Goal: Complete application form: Complete application form

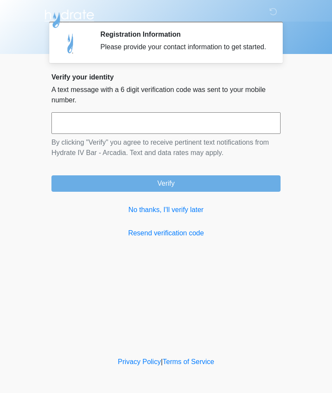
click at [200, 210] on div "Verify your identity A text message with a 6 digit verification code was sent t…" at bounding box center [165, 156] width 229 height 166
click at [170, 215] on link "No thanks, I'll verify later" at bounding box center [165, 210] width 229 height 10
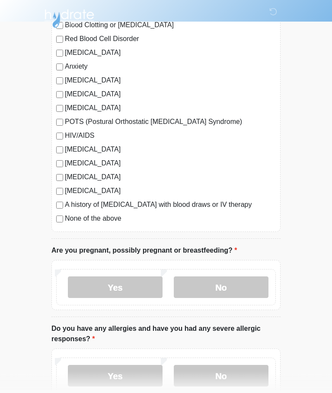
scroll to position [150, 0]
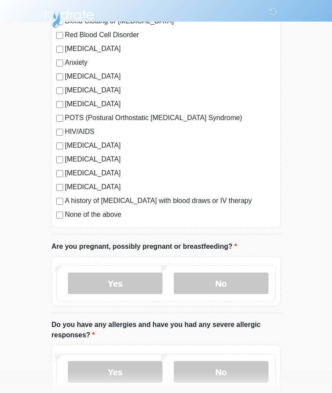
click at [115, 214] on label "None of the above" at bounding box center [170, 215] width 211 height 10
click at [224, 273] on label "No" at bounding box center [221, 284] width 95 height 22
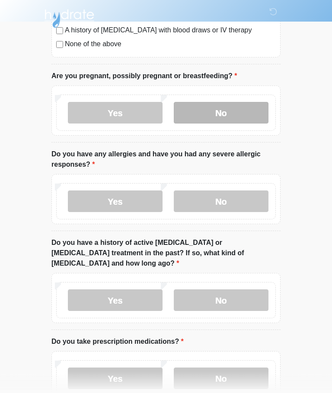
scroll to position [323, 0]
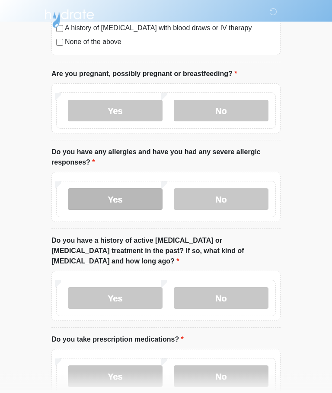
click at [112, 198] on label "Yes" at bounding box center [115, 200] width 95 height 22
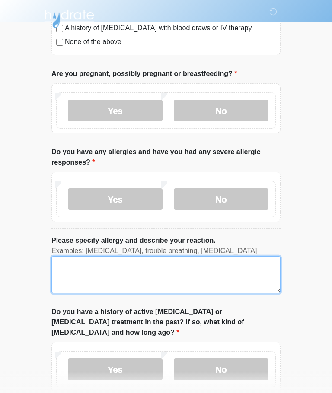
click at [134, 268] on textarea "Please specify allergy and describe your reaction." at bounding box center [165, 274] width 229 height 37
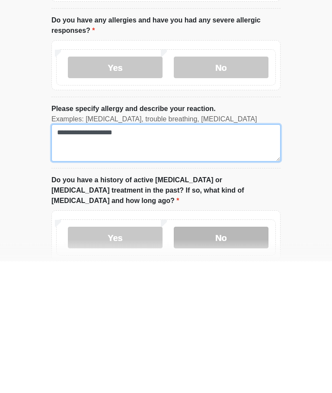
type textarea "**********"
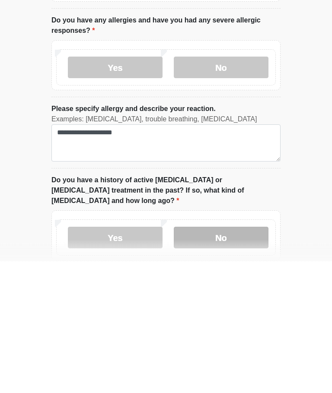
click at [210, 359] on label "No" at bounding box center [221, 370] width 95 height 22
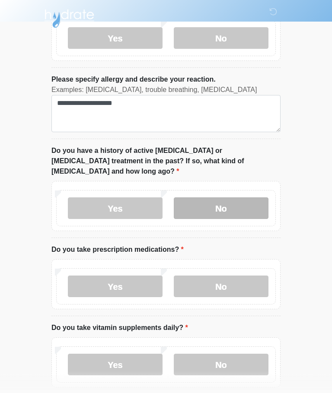
scroll to position [515, 0]
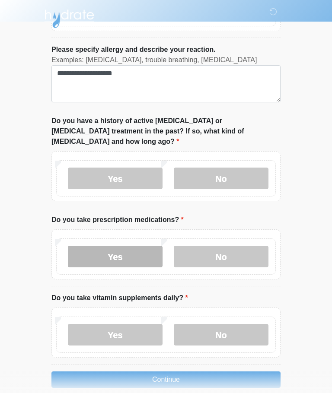
click at [136, 246] on label "Yes" at bounding box center [115, 257] width 95 height 22
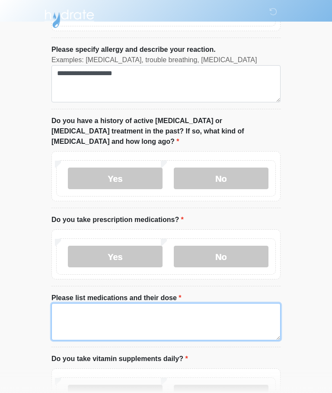
click at [153, 304] on textarea "Please list medications and their dose" at bounding box center [165, 322] width 229 height 37
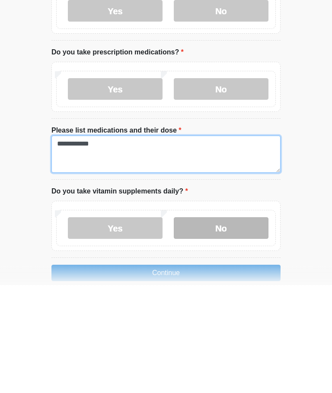
type textarea "**********"
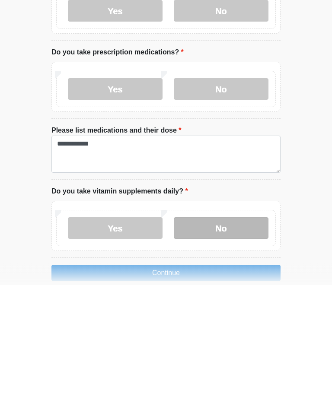
click at [216, 326] on label "No" at bounding box center [221, 337] width 95 height 22
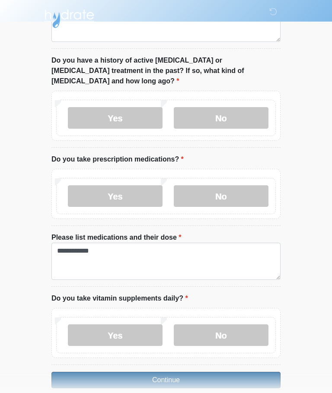
click at [206, 372] on button "Continue" at bounding box center [165, 380] width 229 height 16
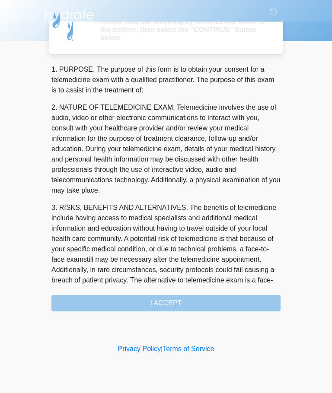
scroll to position [0, 0]
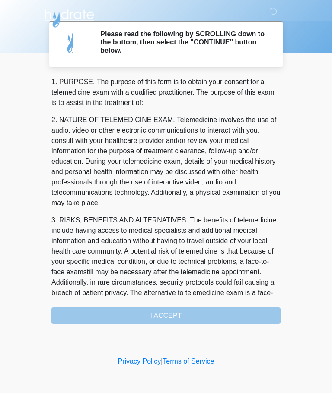
click at [192, 312] on div "1. PURPOSE. The purpose of this form is to obtain your consent for a telemedici…" at bounding box center [165, 200] width 229 height 247
click at [182, 315] on div "1. PURPOSE. The purpose of this form is to obtain your consent for a telemedici…" at bounding box center [165, 200] width 229 height 247
click at [237, 176] on p "2. NATURE OF TELEMEDICINE EXAM. Telemedicine involves the use of audio, video o…" at bounding box center [165, 161] width 229 height 93
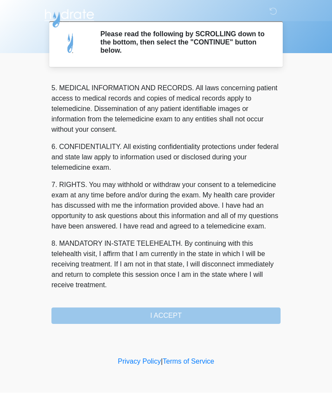
scroll to position [281, 0]
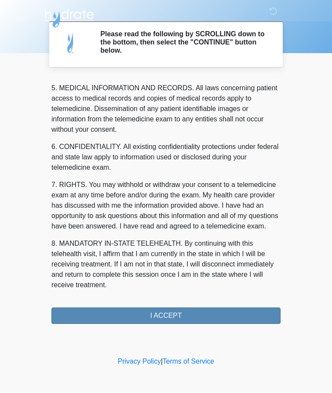
click at [201, 308] on button "I ACCEPT" at bounding box center [165, 316] width 229 height 16
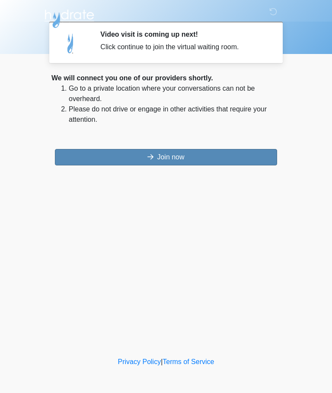
click at [195, 150] on button "Join now" at bounding box center [166, 157] width 222 height 16
